Goal: Task Accomplishment & Management: Manage account settings

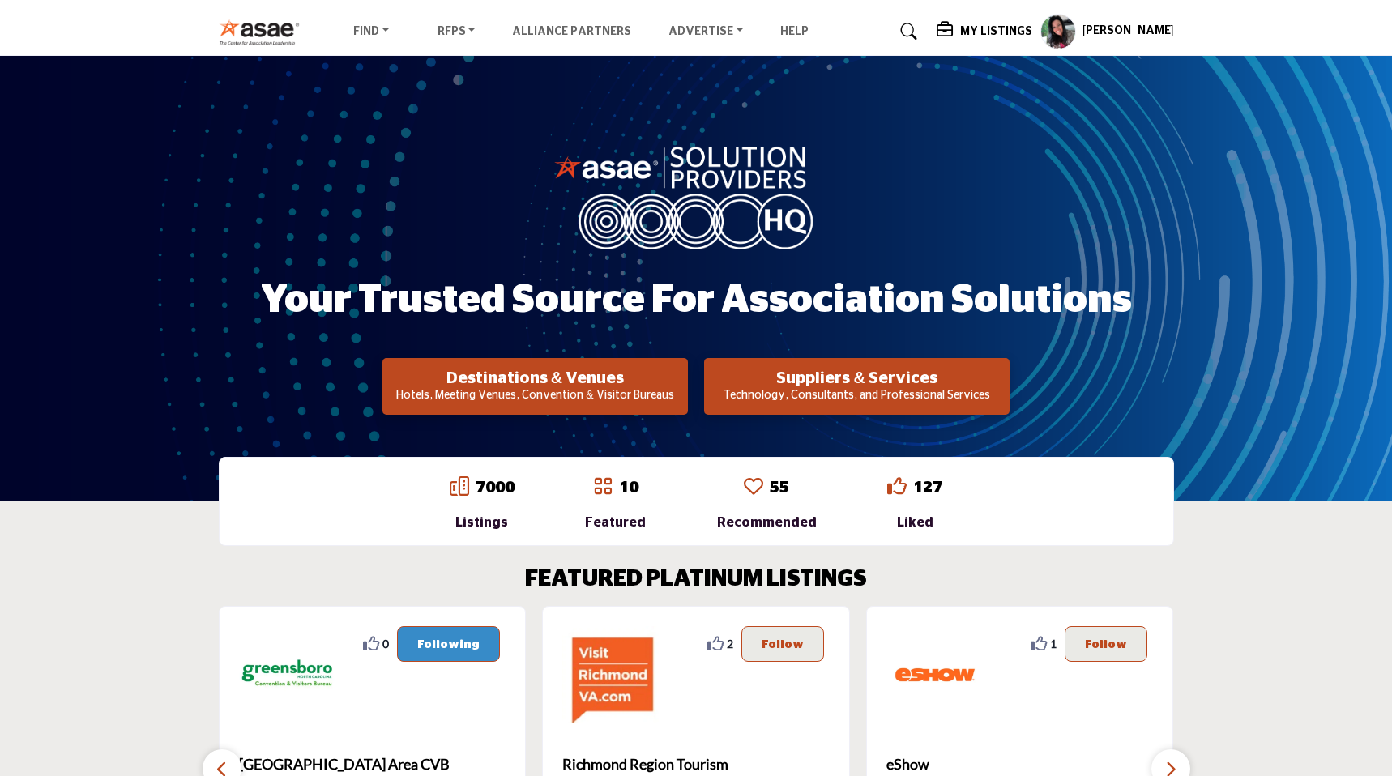
click at [1004, 23] on div "My Listings" at bounding box center [985, 31] width 96 height 19
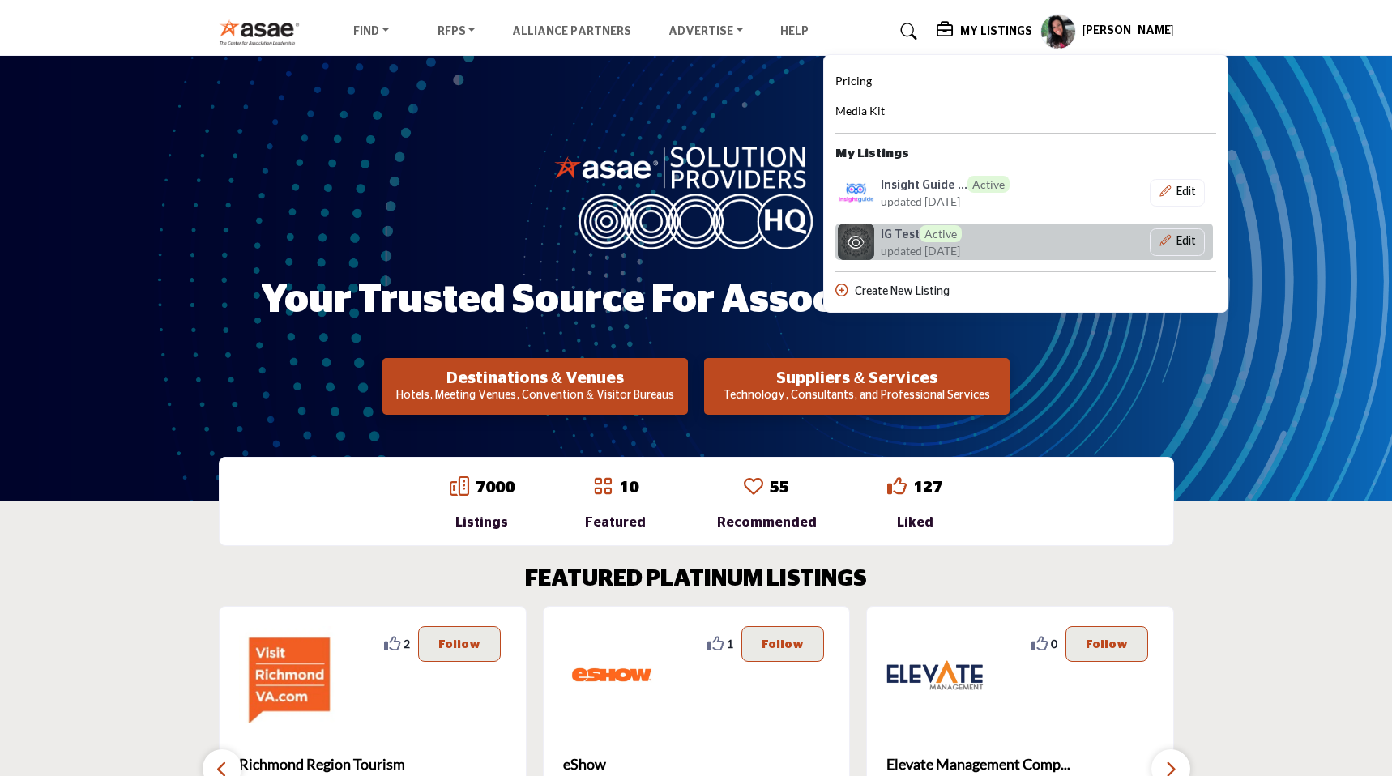
click at [924, 228] on h6 "IG Test Active" at bounding box center [921, 233] width 81 height 17
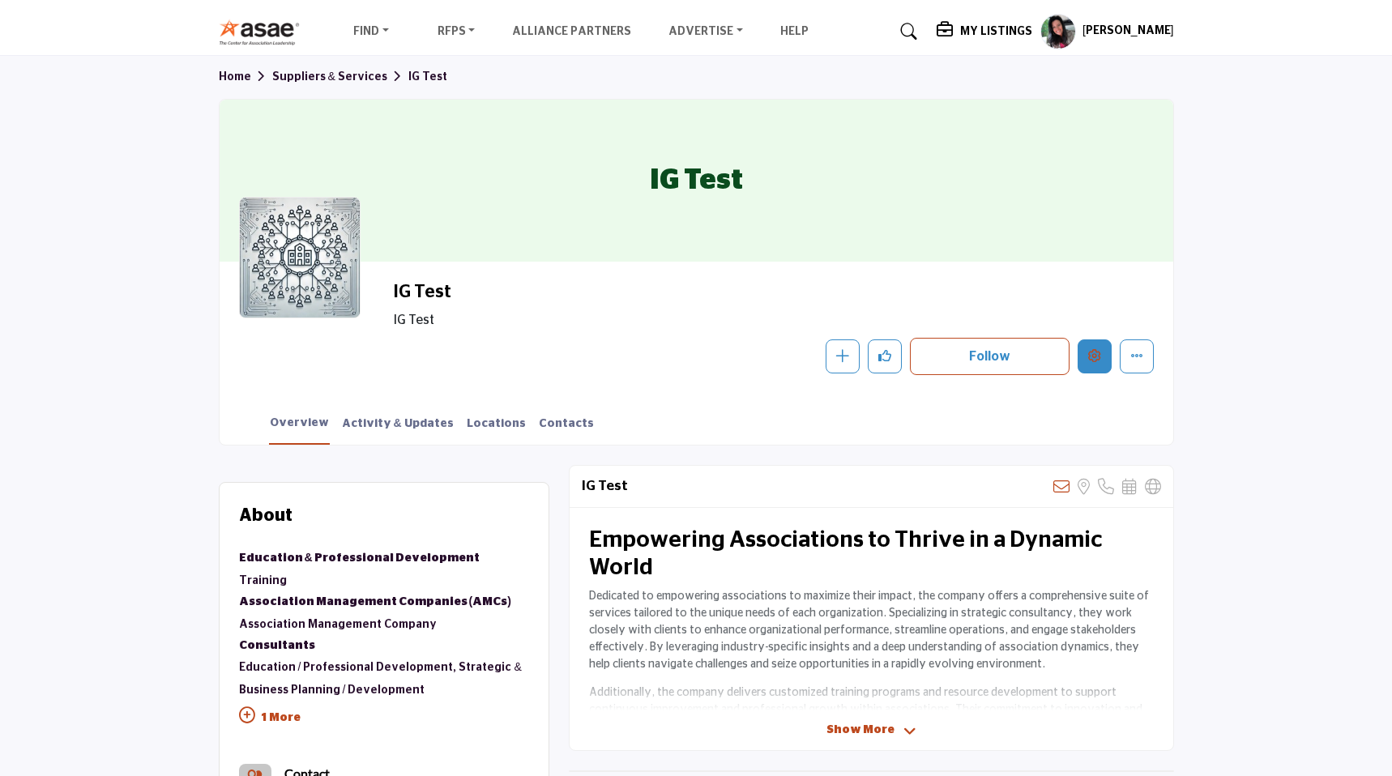
click at [1102, 354] on button "Edit company" at bounding box center [1095, 356] width 34 height 34
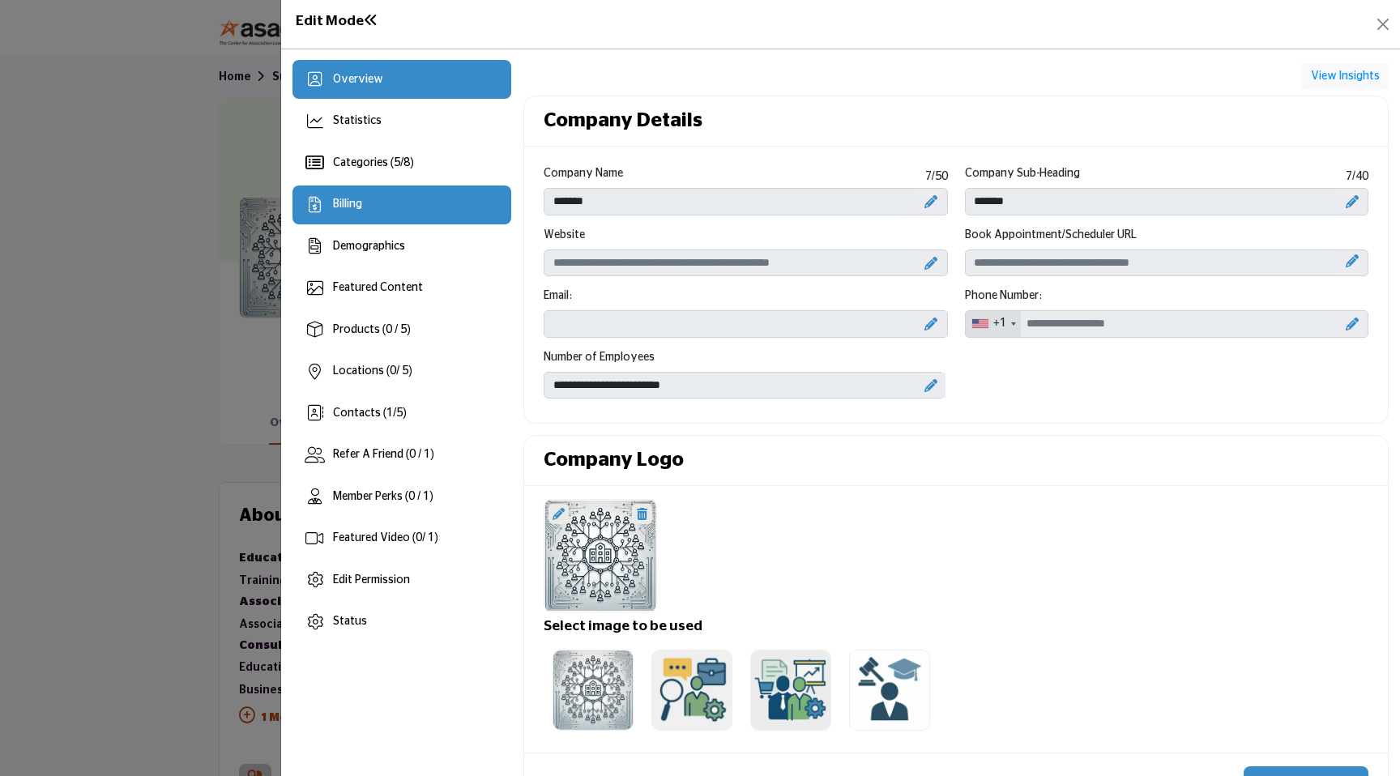
click at [429, 208] on div "Billing" at bounding box center [402, 205] width 220 height 39
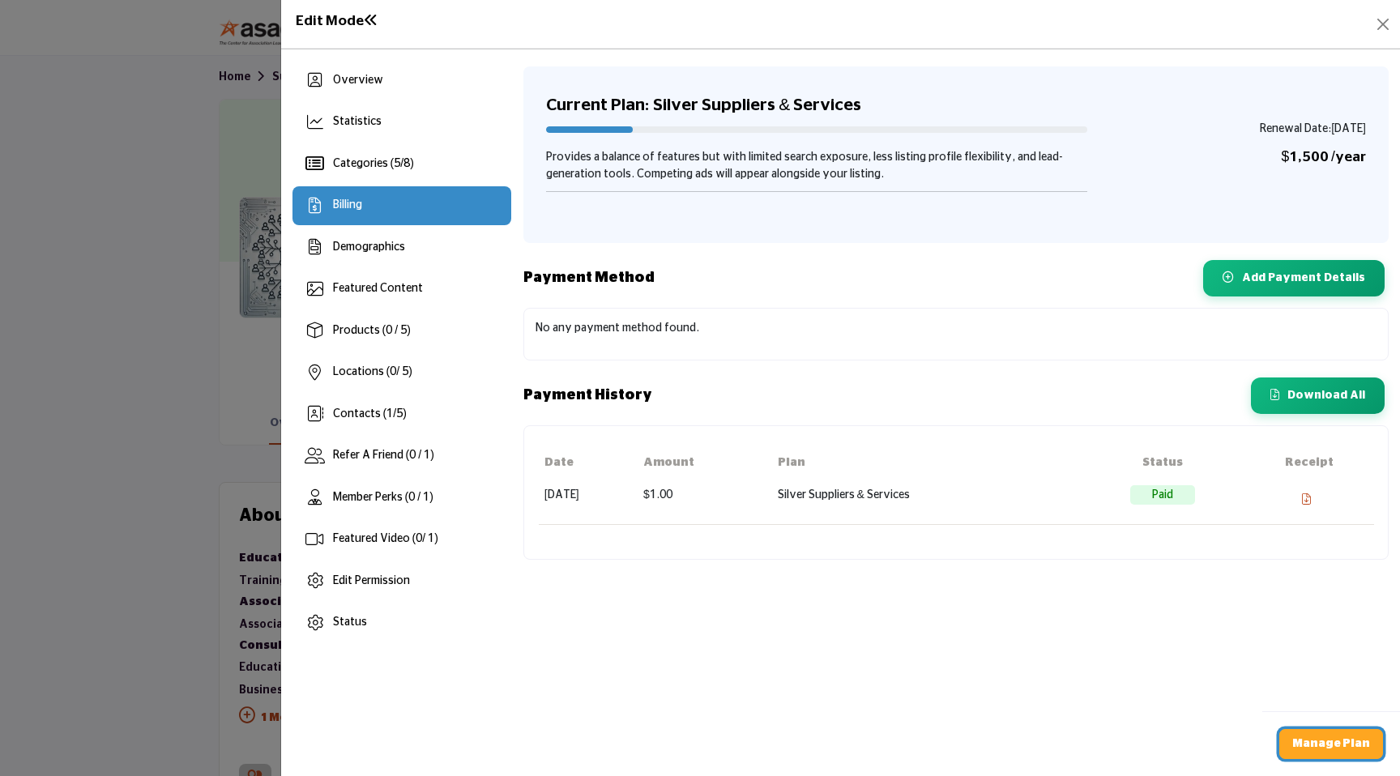
click at [1306, 744] on b "Manage Plan" at bounding box center [1331, 743] width 78 height 11
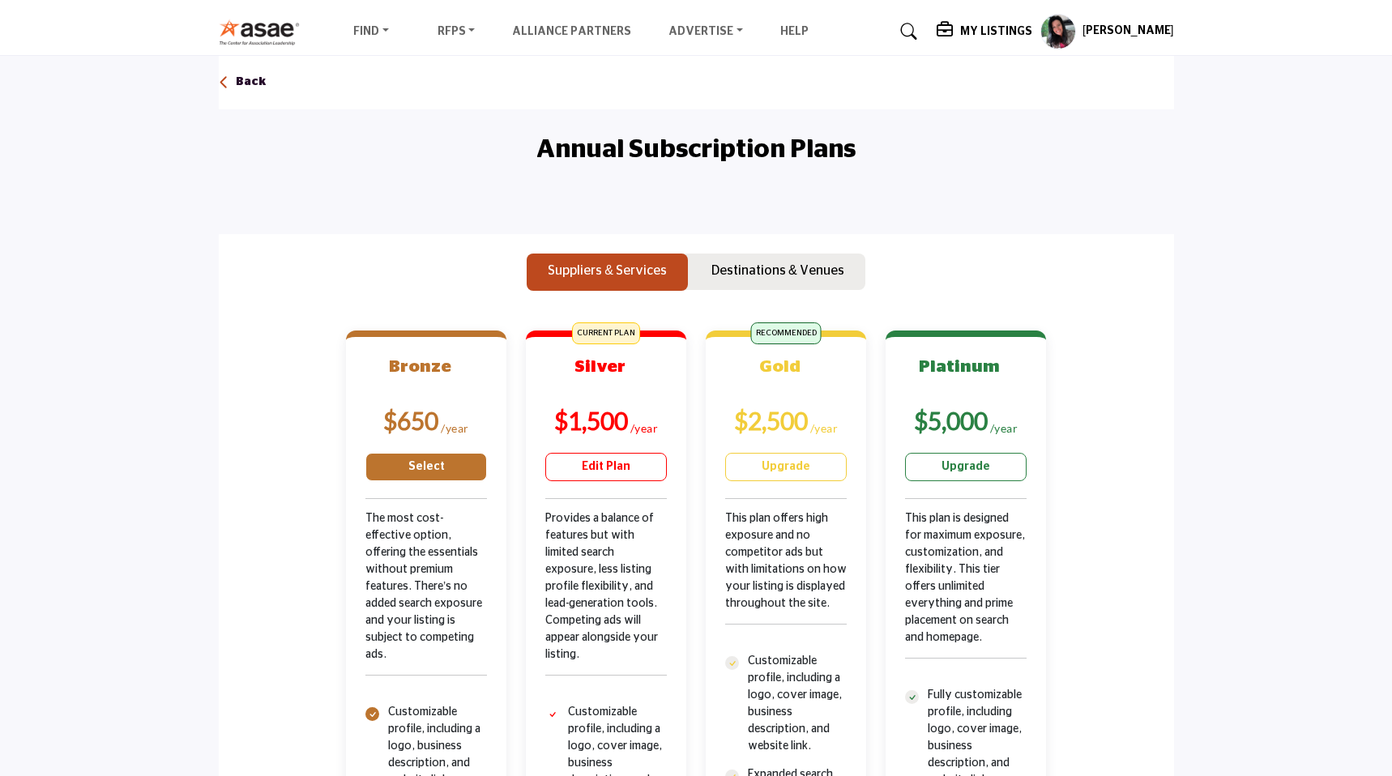
click at [450, 458] on link "Select" at bounding box center [426, 467] width 122 height 28
